Goal: Information Seeking & Learning: Learn about a topic

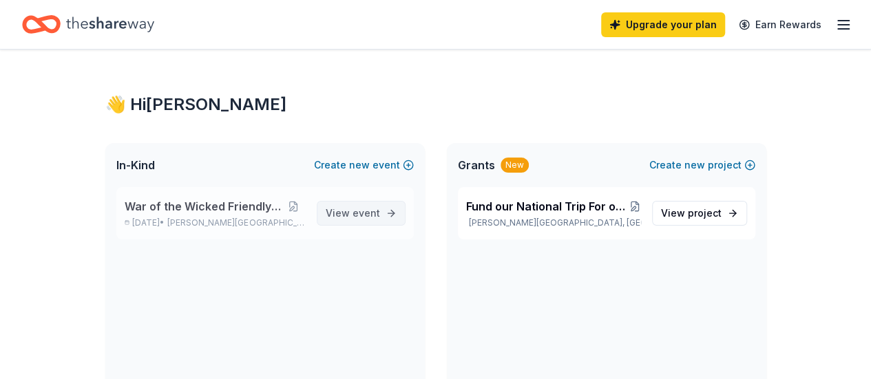
click at [394, 216] on link "View event" at bounding box center [361, 213] width 89 height 25
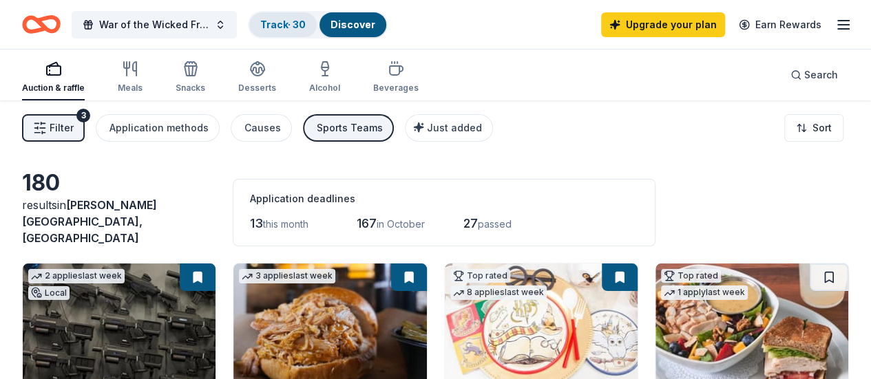
click at [306, 19] on link "Track · 30" at bounding box center [282, 25] width 45 height 12
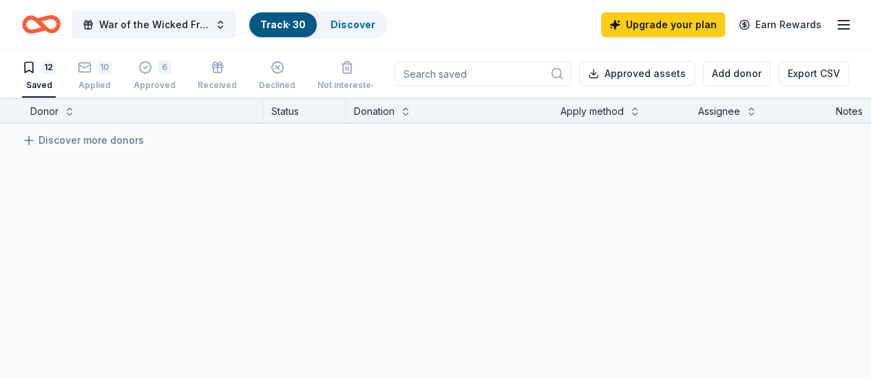
scroll to position [206, 0]
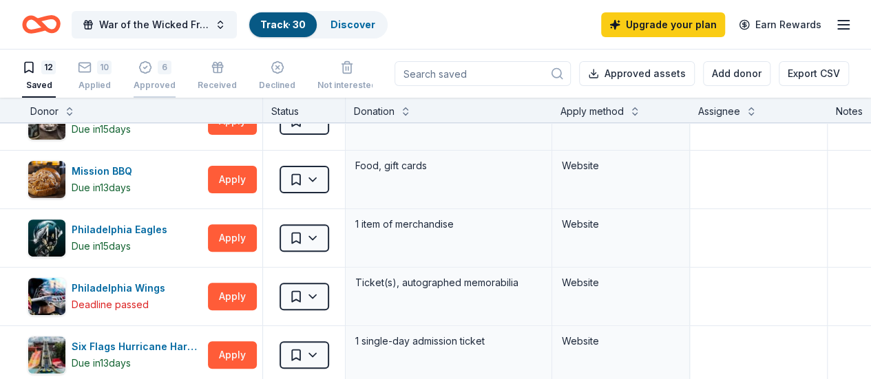
click at [169, 75] on div "6 Approved" at bounding box center [155, 76] width 42 height 30
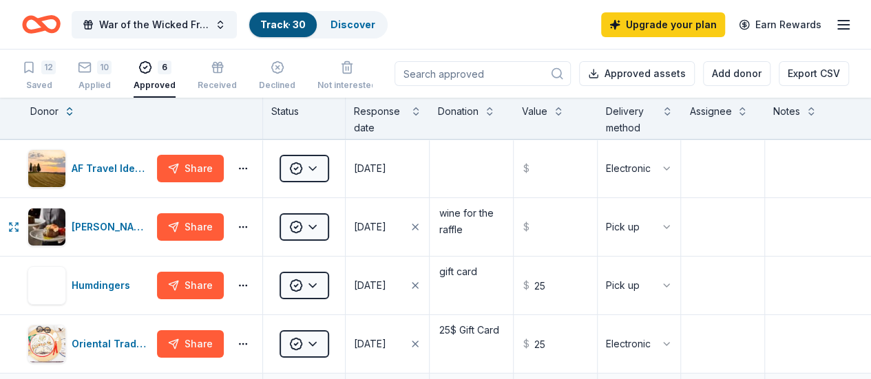
scroll to position [252, 0]
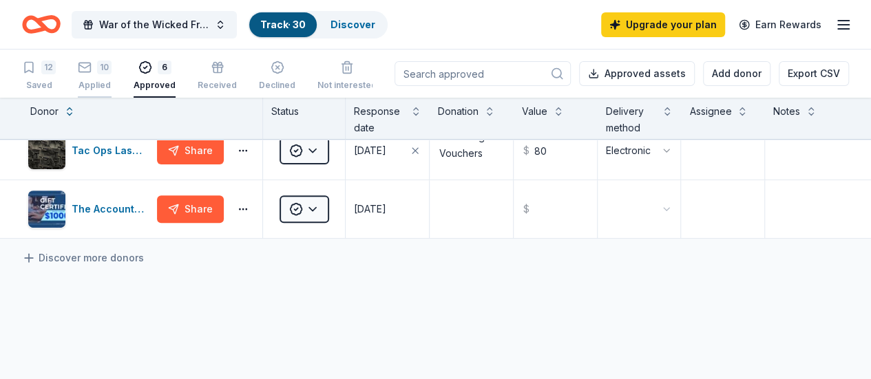
click at [105, 65] on div "10" at bounding box center [95, 68] width 34 height 14
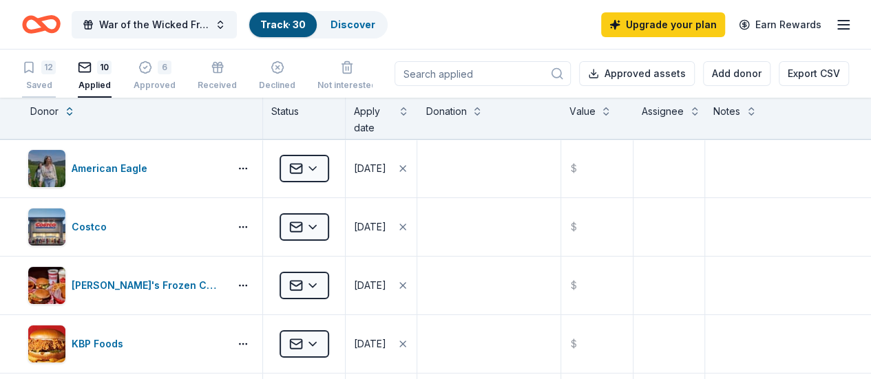
click at [36, 70] on icon "button" at bounding box center [29, 68] width 14 height 14
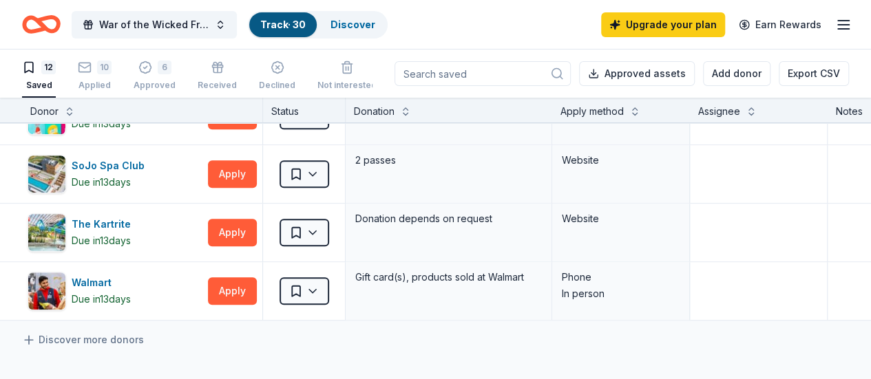
scroll to position [711, 0]
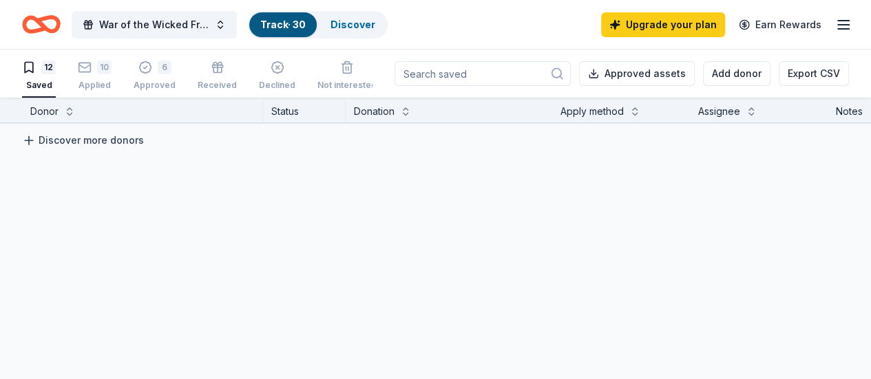
click at [124, 132] on link "Discover more donors" at bounding box center [83, 140] width 122 height 17
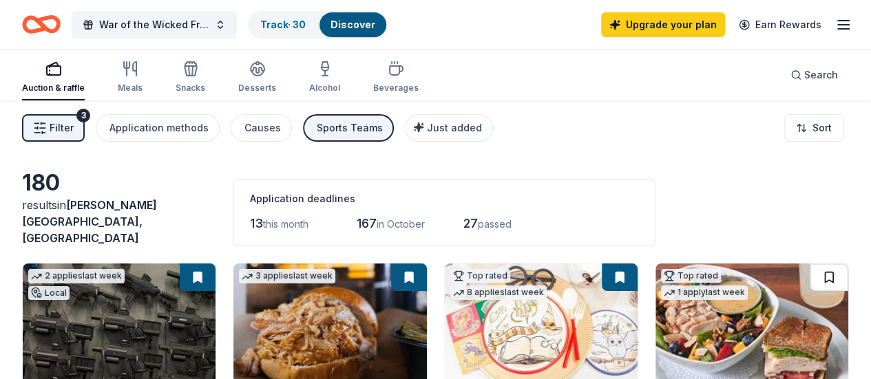
click at [809, 264] on button at bounding box center [828, 278] width 39 height 28
click at [812, 267] on button at bounding box center [830, 278] width 36 height 28
click at [812, 269] on button at bounding box center [830, 278] width 36 height 28
click at [351, 127] on div "Sports Teams" at bounding box center [350, 128] width 66 height 17
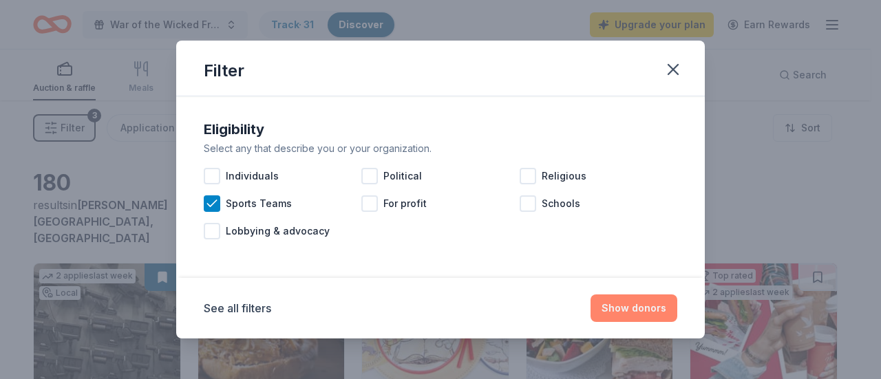
click at [652, 314] on button "Show donors" at bounding box center [634, 309] width 87 height 28
